Goal: Task Accomplishment & Management: Complete application form

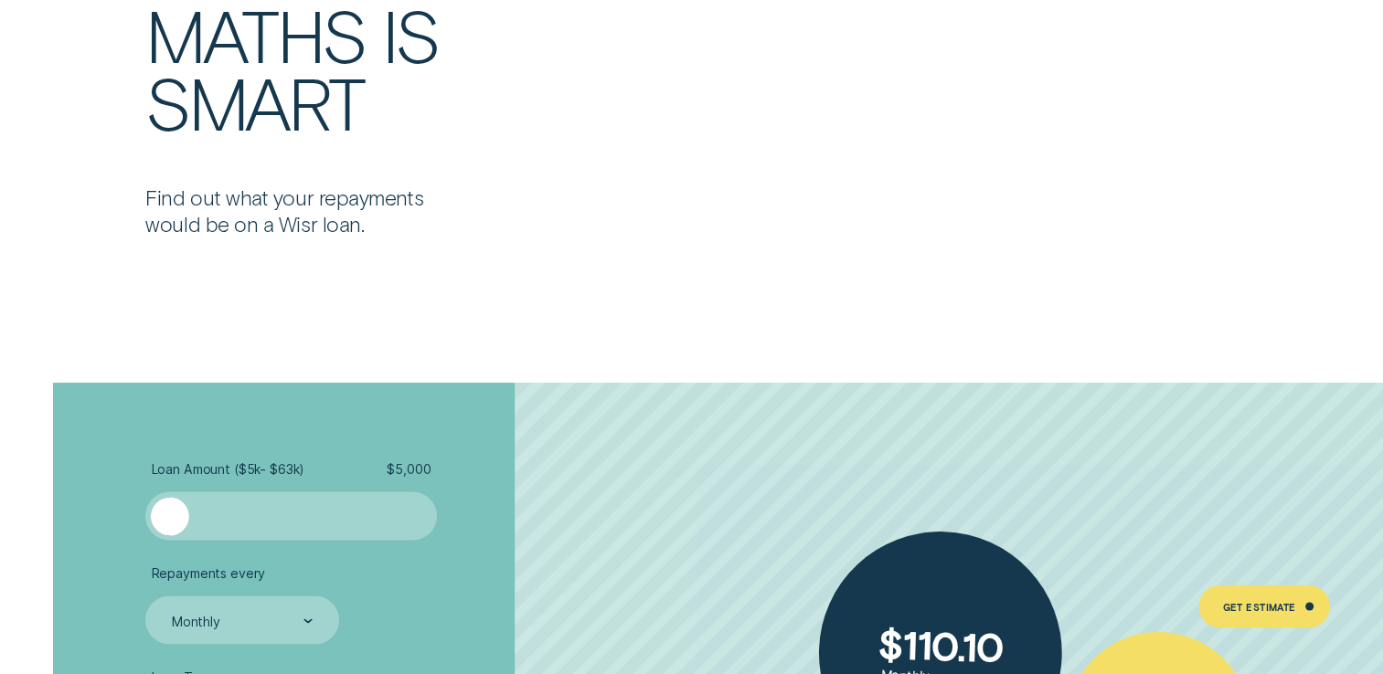
scroll to position [3198, 0]
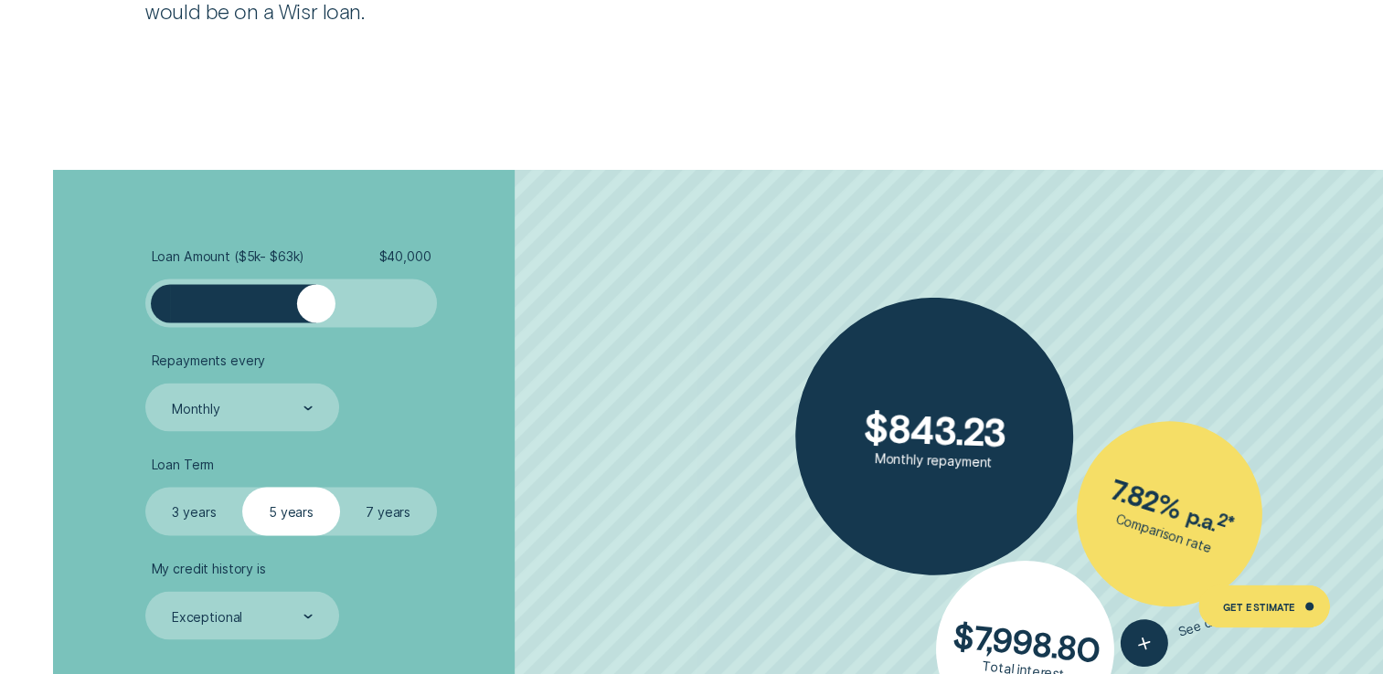
drag, startPoint x: 175, startPoint y: 299, endPoint x: 315, endPoint y: 313, distance: 140.5
click at [315, 313] on div at bounding box center [316, 303] width 38 height 38
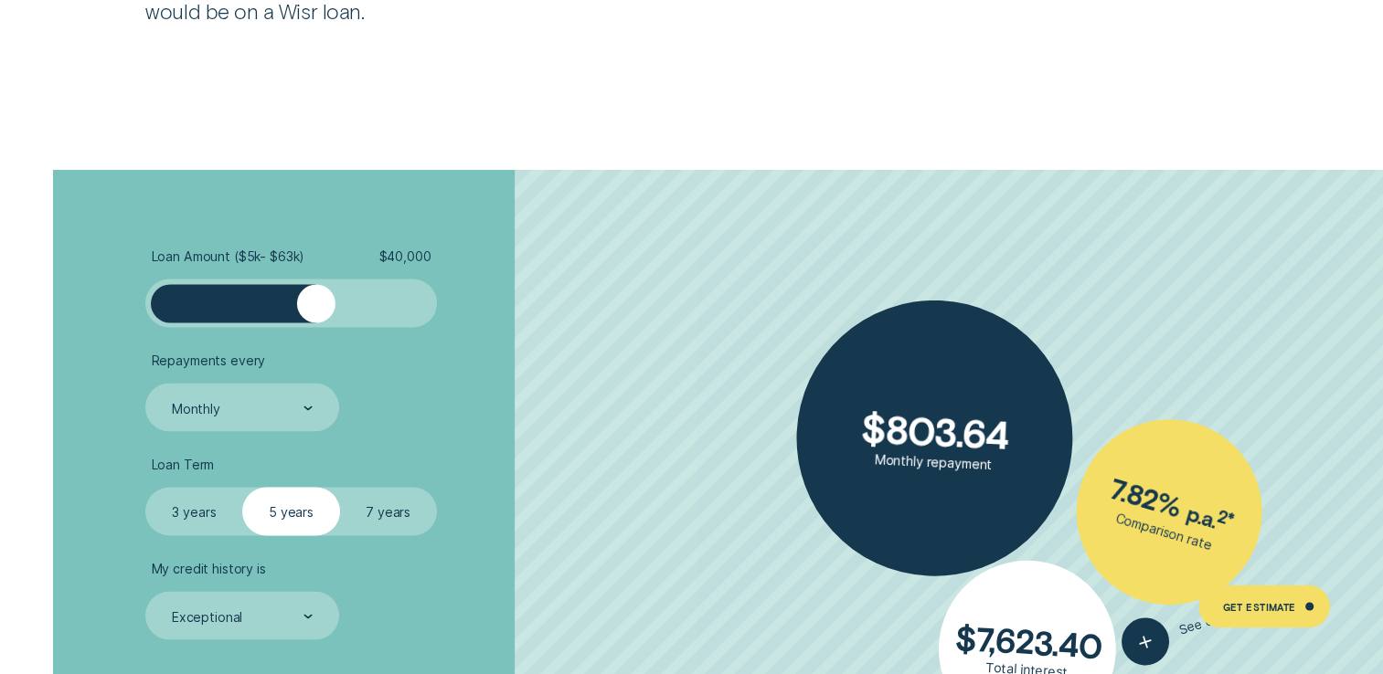
click at [407, 509] on label "7 years" at bounding box center [388, 511] width 97 height 48
click at [340, 487] on input "7 years" at bounding box center [340, 487] width 0 height 0
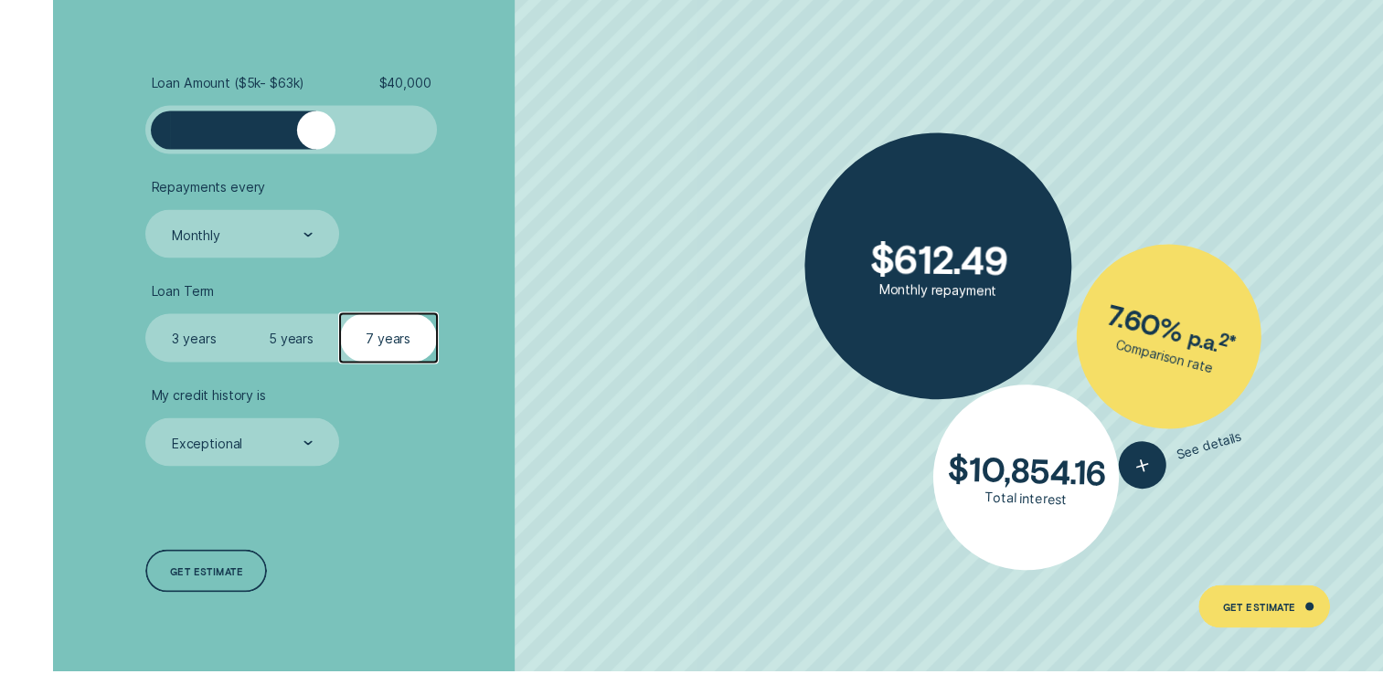
scroll to position [3381, 0]
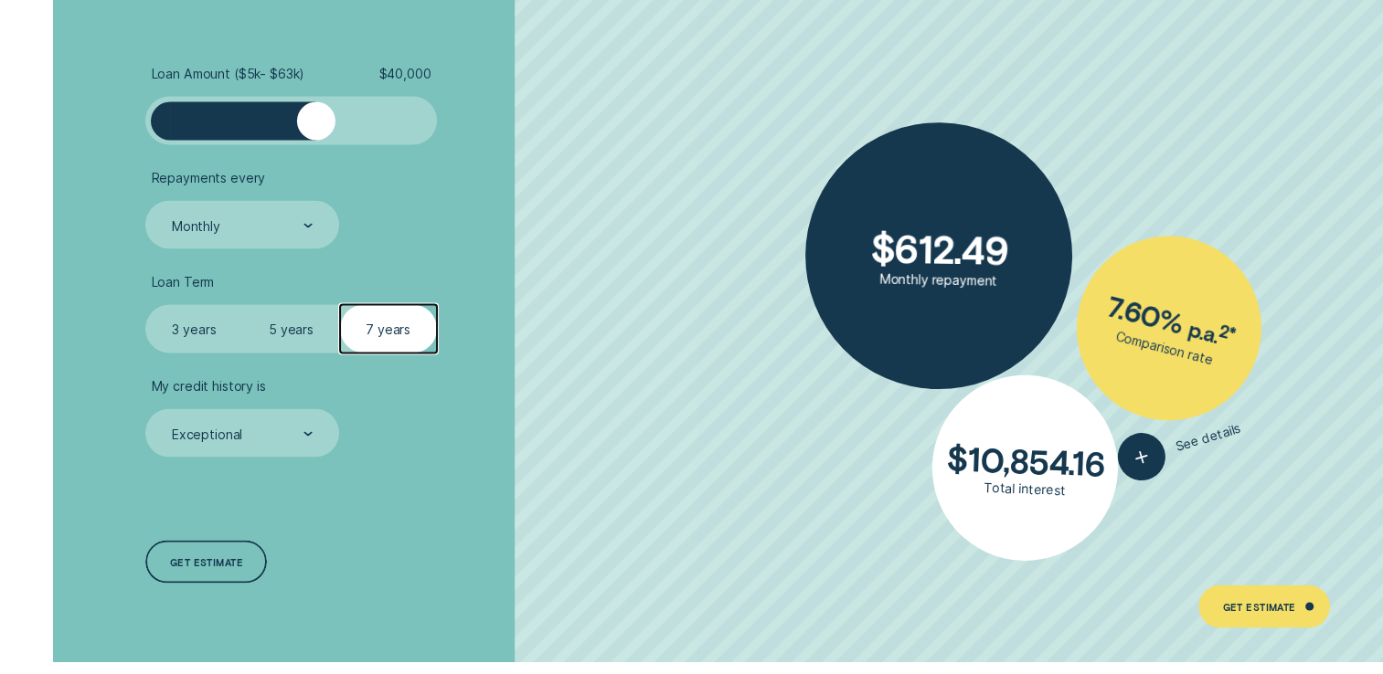
click at [289, 321] on label "5 years" at bounding box center [290, 328] width 97 height 48
click at [242, 304] on input "5 years" at bounding box center [242, 304] width 0 height 0
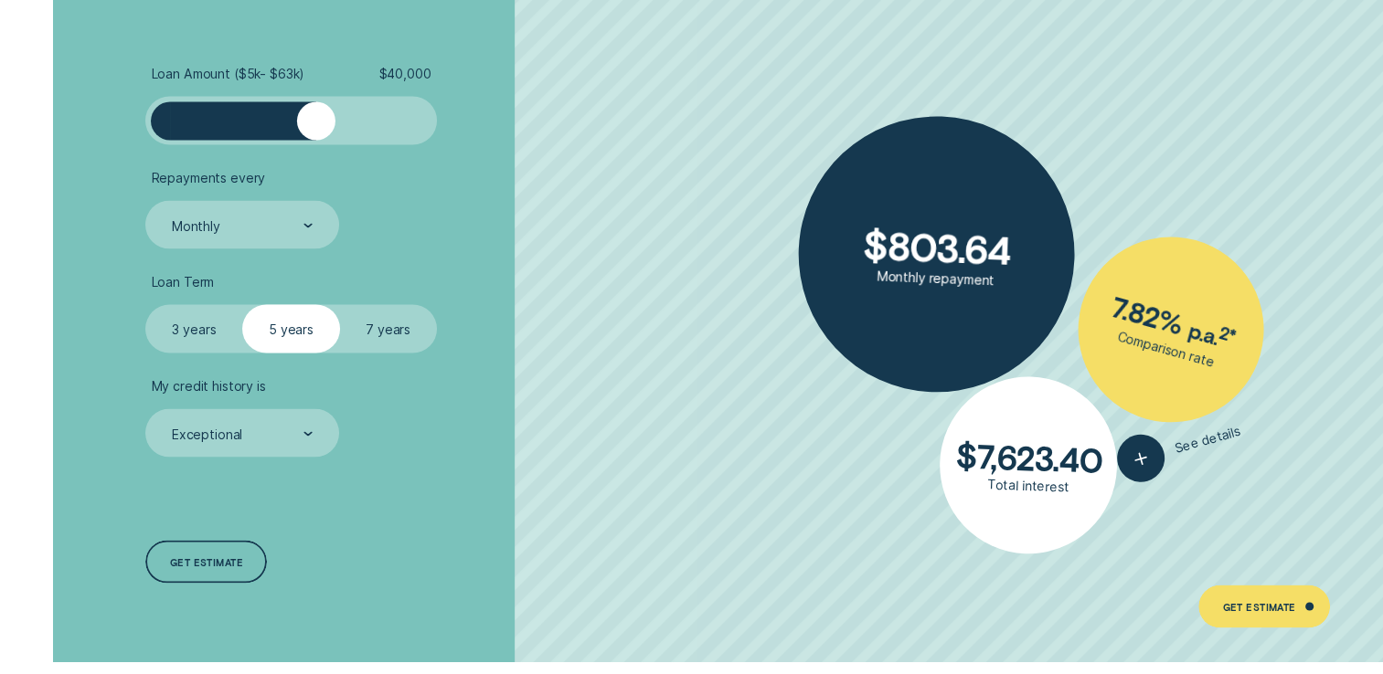
click at [378, 318] on label "7 years" at bounding box center [388, 328] width 97 height 48
click at [340, 304] on input "7 years" at bounding box center [340, 304] width 0 height 0
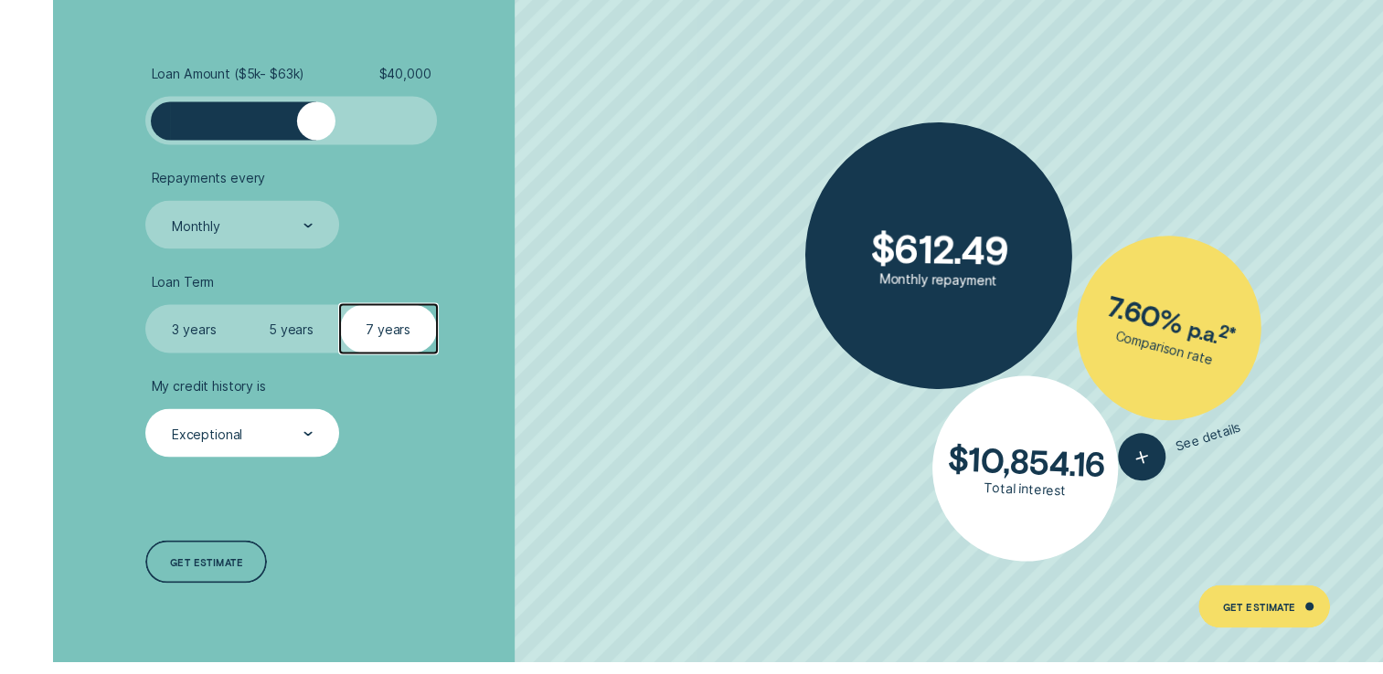
click at [301, 432] on div "Exceptional" at bounding box center [241, 434] width 143 height 18
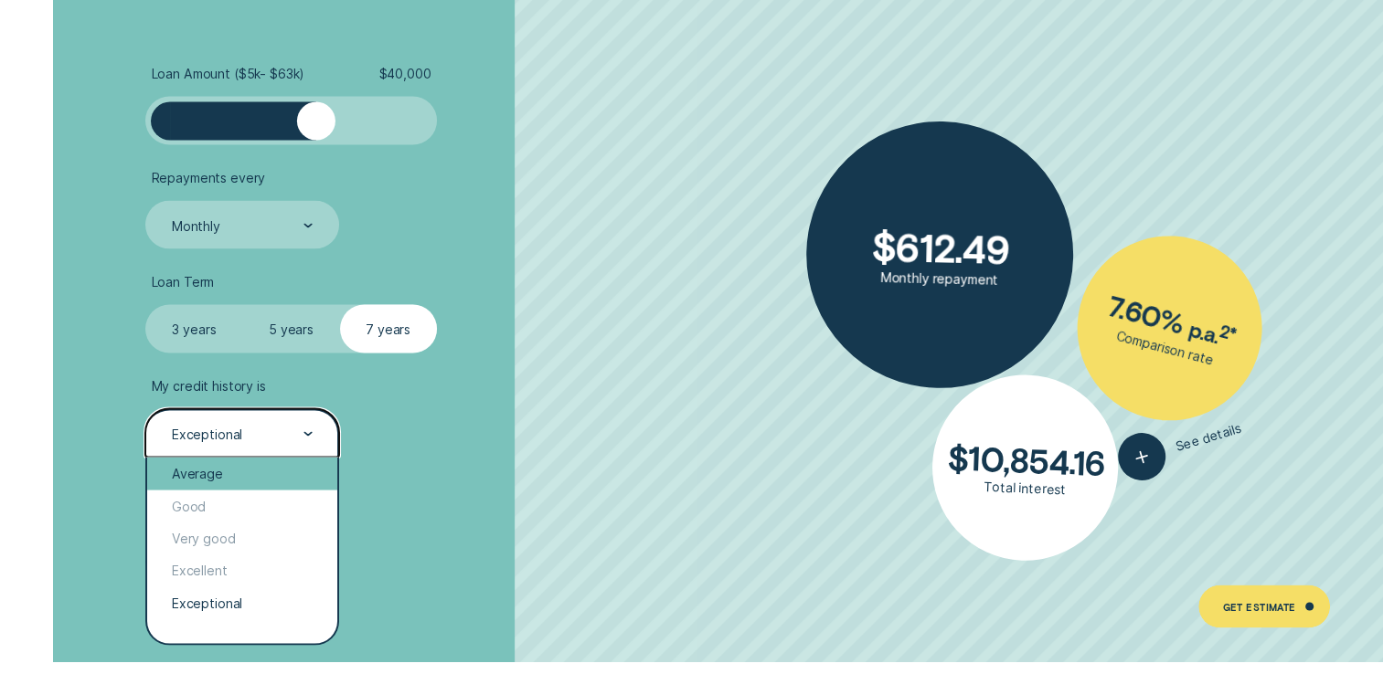
click at [244, 465] on div "Average" at bounding box center [241, 473] width 189 height 32
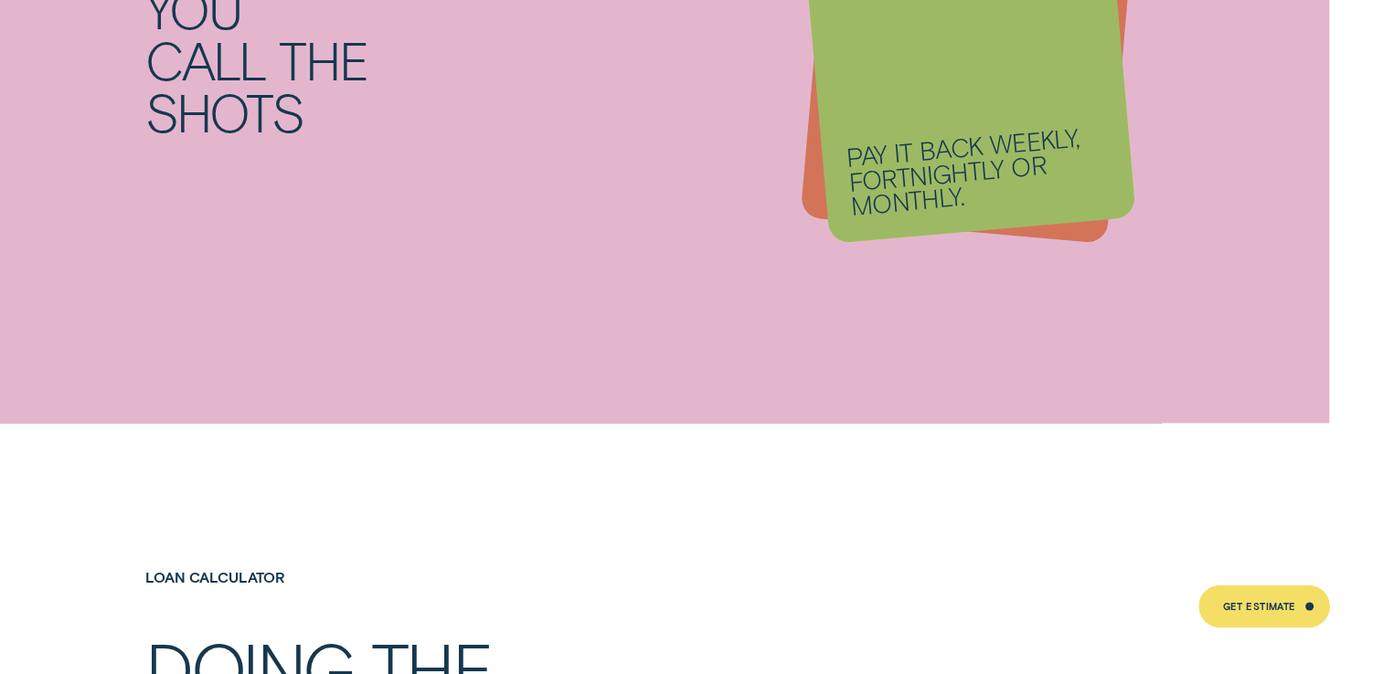
scroll to position [1645, 0]
